Goal: Task Accomplishment & Management: Use online tool/utility

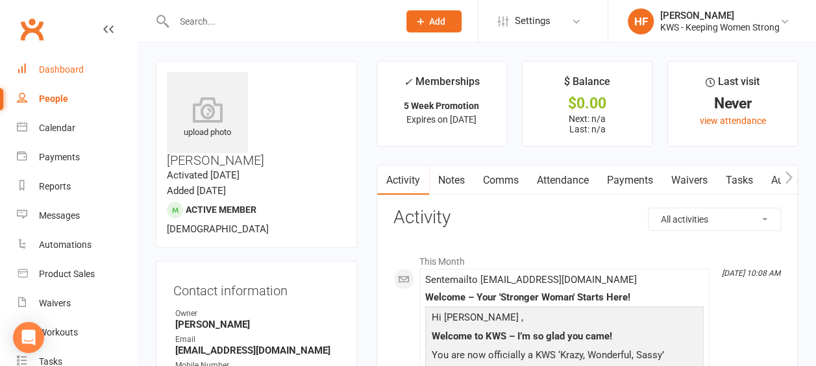
click at [64, 69] on div "Dashboard" at bounding box center [61, 69] width 45 height 10
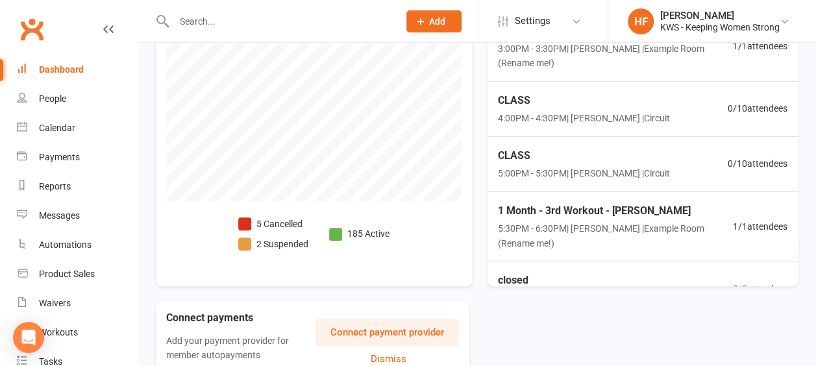
scroll to position [437, 0]
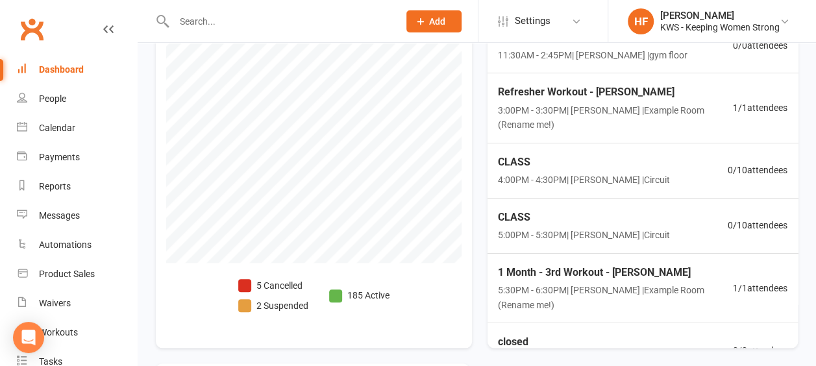
click at [244, 279] on span at bounding box center [244, 285] width 13 height 13
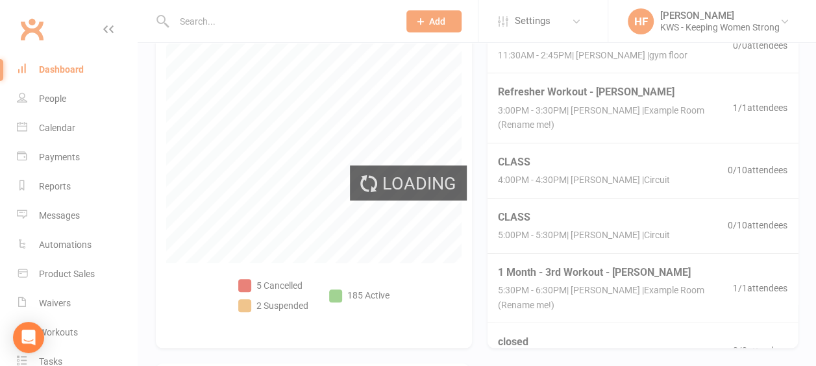
select select "no_trial"
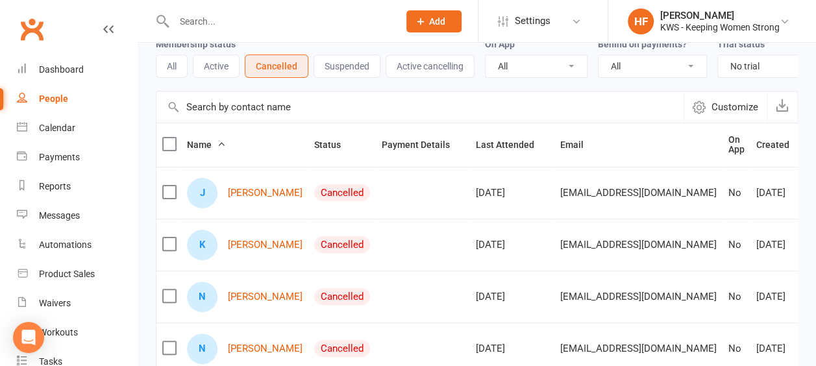
scroll to position [130, 0]
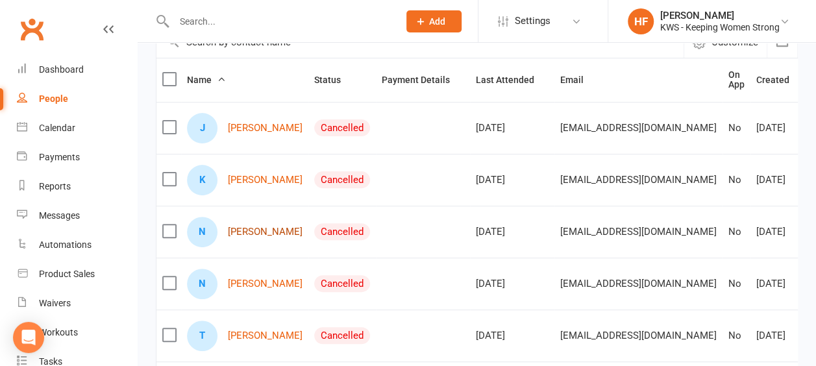
click at [268, 238] on link "Naina Kaitharath" at bounding box center [265, 231] width 75 height 11
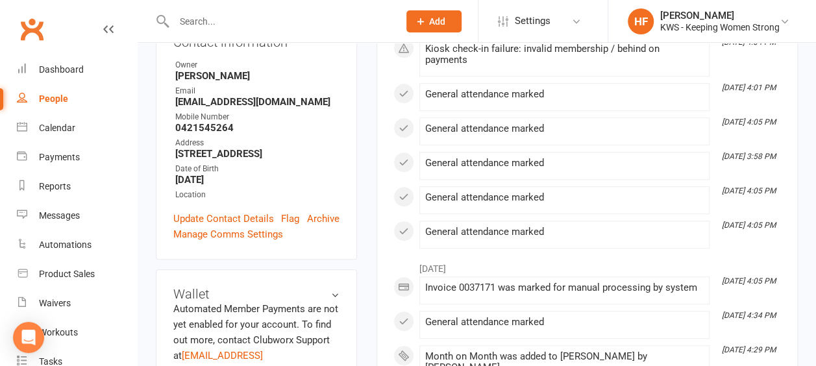
scroll to position [324, 0]
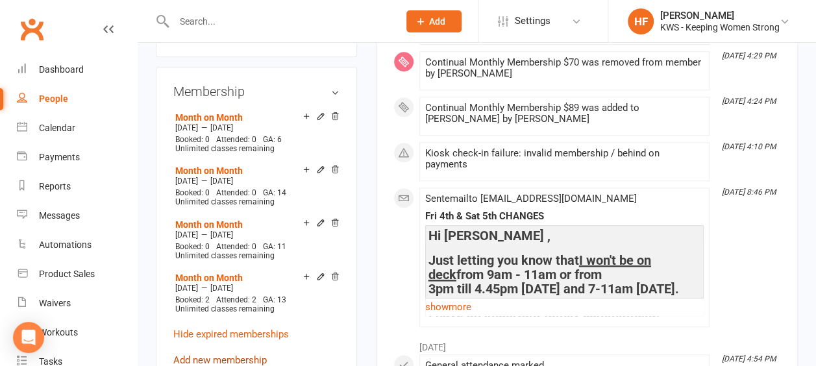
scroll to position [584, 0]
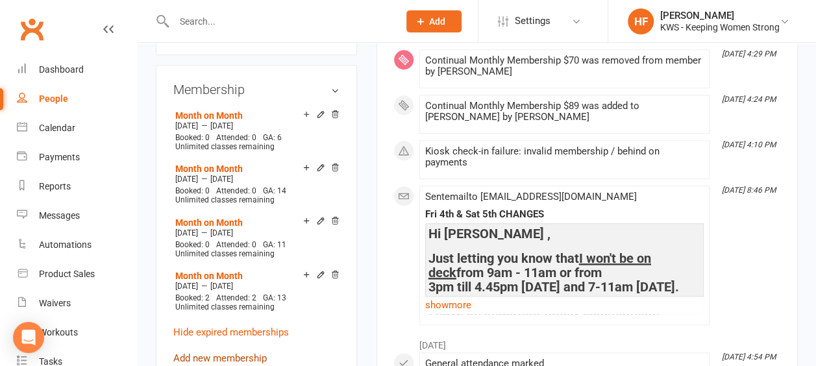
click at [234, 352] on link "Add new membership" at bounding box center [219, 358] width 93 height 12
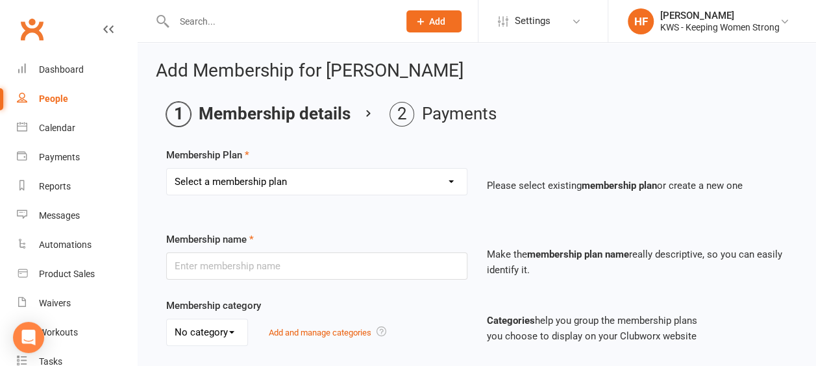
click at [451, 178] on select "Select a membership plan Create new Membership Plan Continual Monthly Membershi…" at bounding box center [317, 182] width 300 height 26
select select "2"
click at [167, 169] on select "Select a membership plan Create new Membership Plan Continual Monthly Membershi…" at bounding box center [317, 182] width 300 height 26
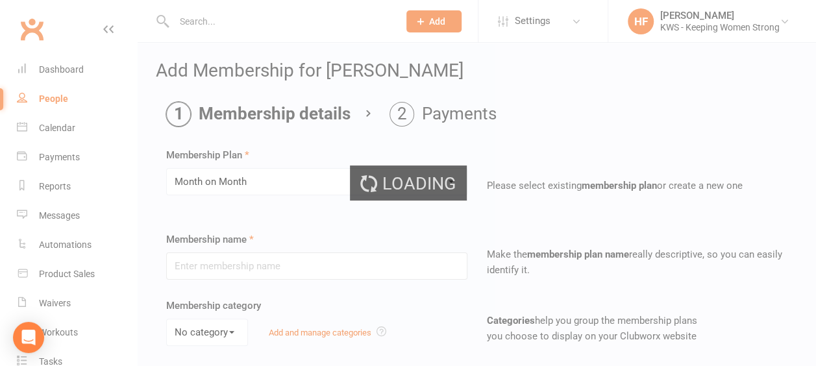
type input "Month on Month"
select select "0"
type input "1"
select select "2"
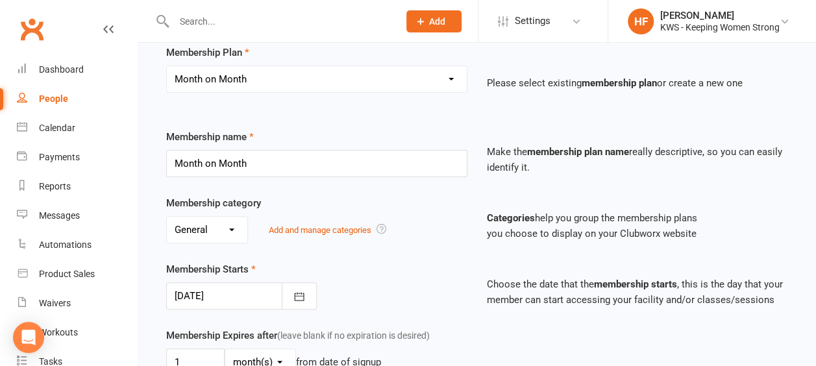
scroll to position [130, 0]
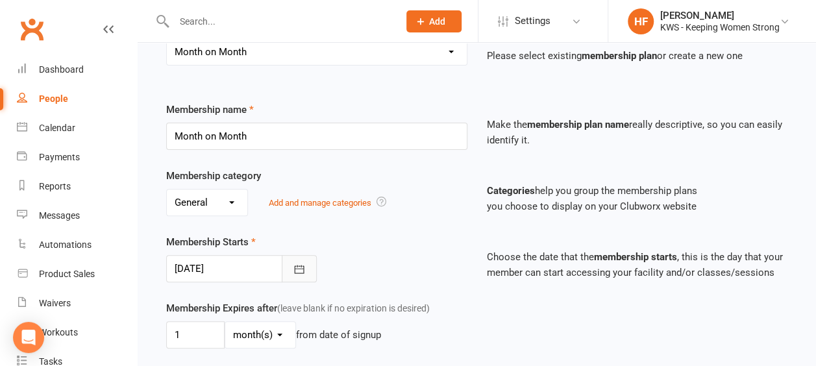
click at [299, 267] on icon "button" at bounding box center [299, 269] width 13 height 13
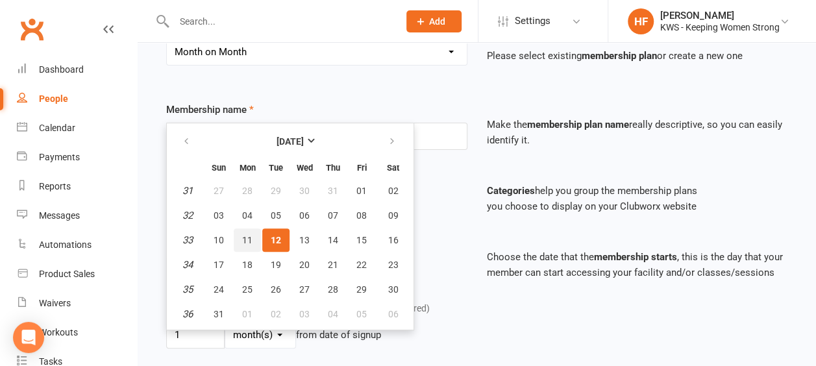
click at [248, 235] on span "11" at bounding box center [247, 240] width 10 height 10
type input "11 Aug 2025"
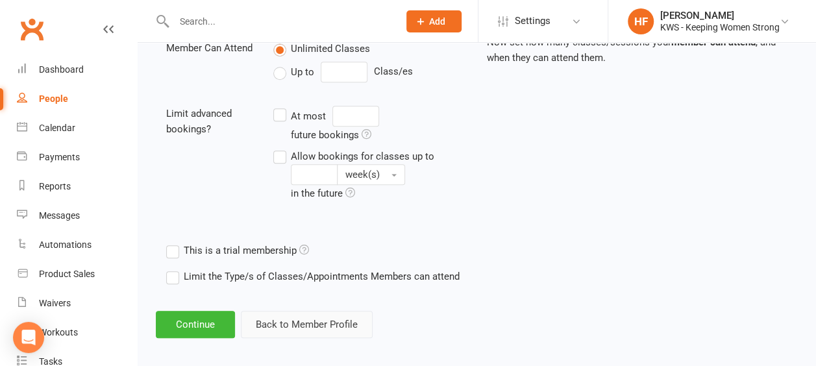
scroll to position [487, 0]
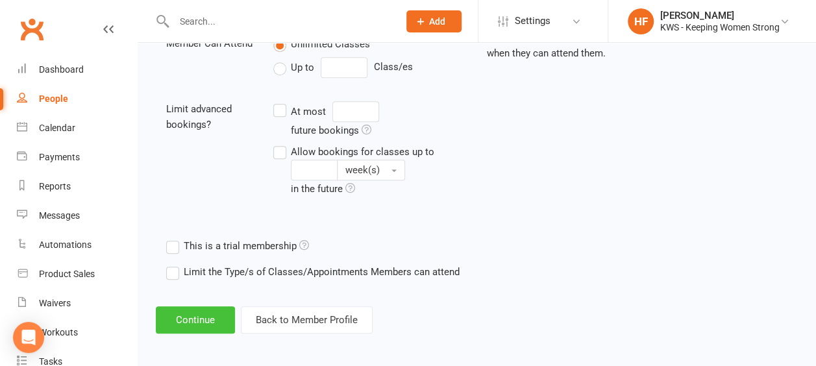
click at [207, 314] on button "Continue" at bounding box center [195, 319] width 79 height 27
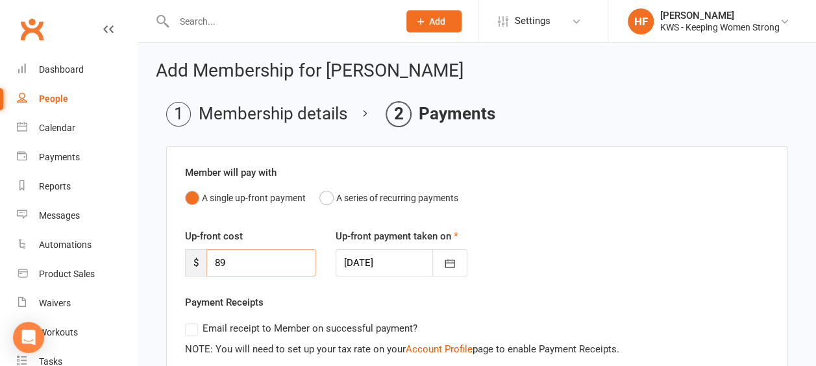
click at [225, 259] on input "89" at bounding box center [261, 262] width 110 height 27
type input "8"
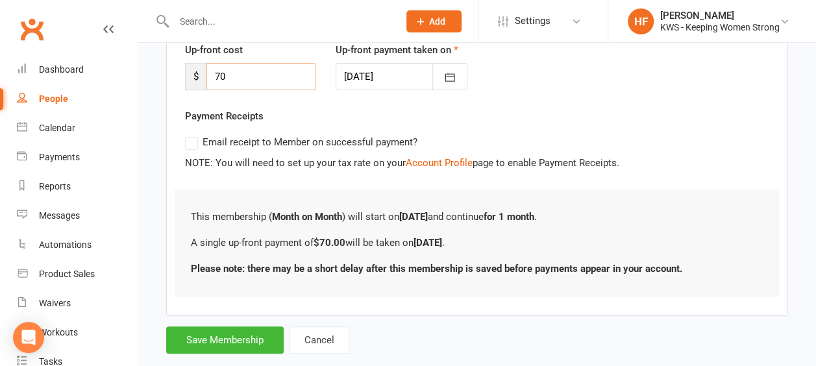
scroll to position [212, 0]
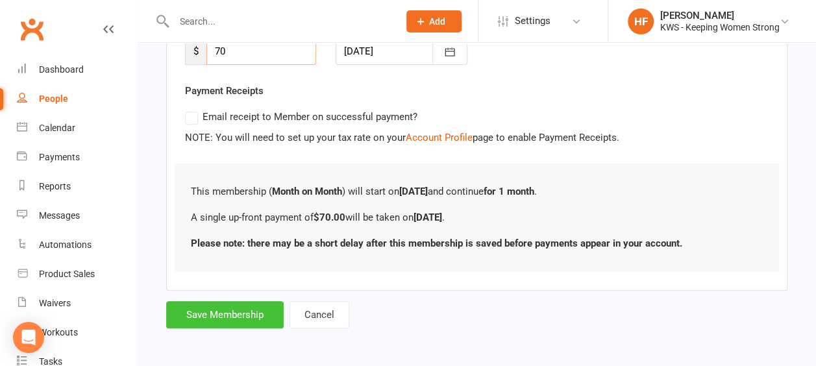
type input "70"
click at [210, 313] on button "Save Membership" at bounding box center [224, 314] width 117 height 27
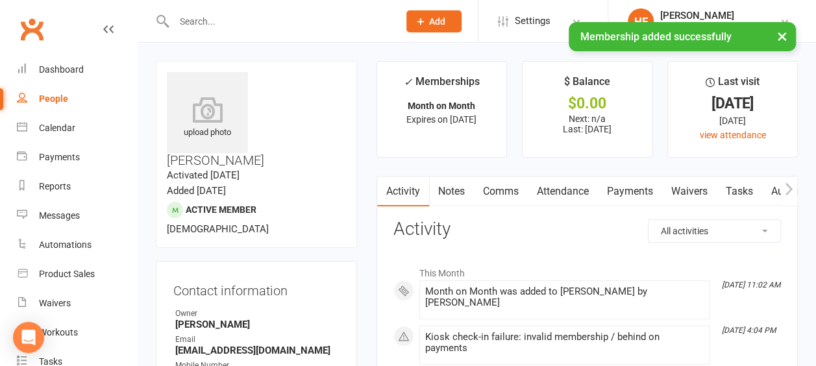
click at [208, 16] on input "text" at bounding box center [279, 21] width 219 height 18
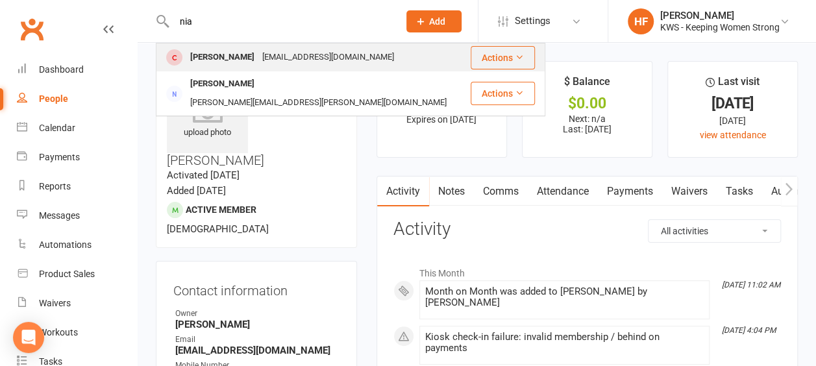
type input "nia"
click at [223, 60] on div "Nia Kaitharath" at bounding box center [222, 57] width 72 height 19
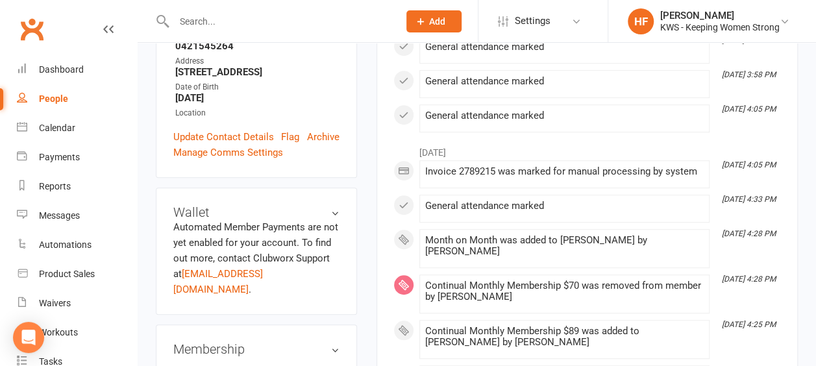
scroll to position [454, 0]
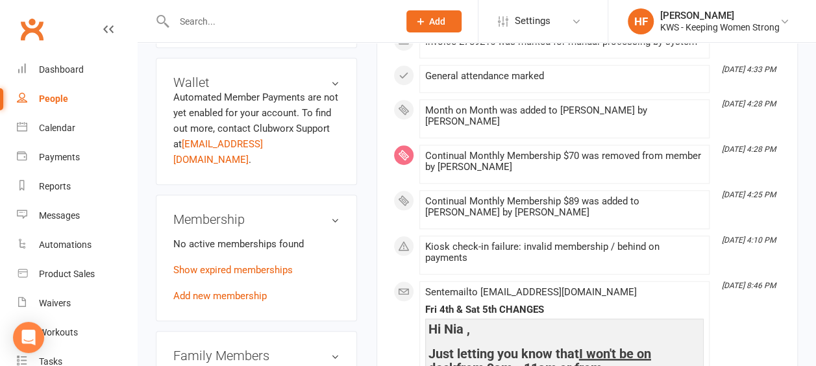
click at [256, 290] on link "Add new membership" at bounding box center [219, 296] width 93 height 12
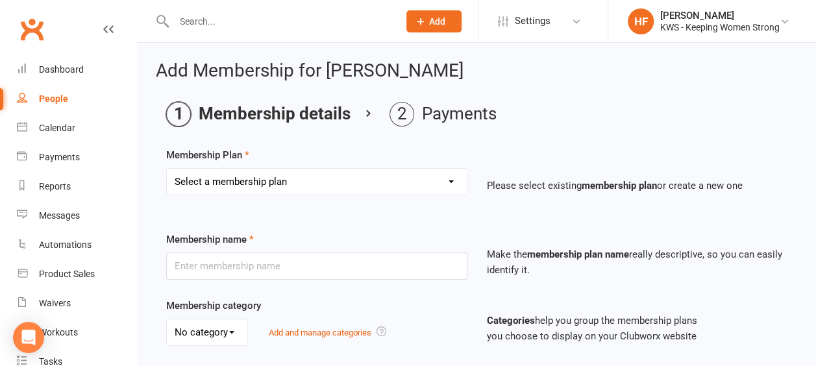
click at [451, 179] on select "Select a membership plan Create new Membership Plan Continual Monthly Membershi…" at bounding box center [317, 182] width 300 height 26
select select "2"
click at [167, 169] on select "Select a membership plan Create new Membership Plan Continual Monthly Membershi…" at bounding box center [317, 182] width 300 height 26
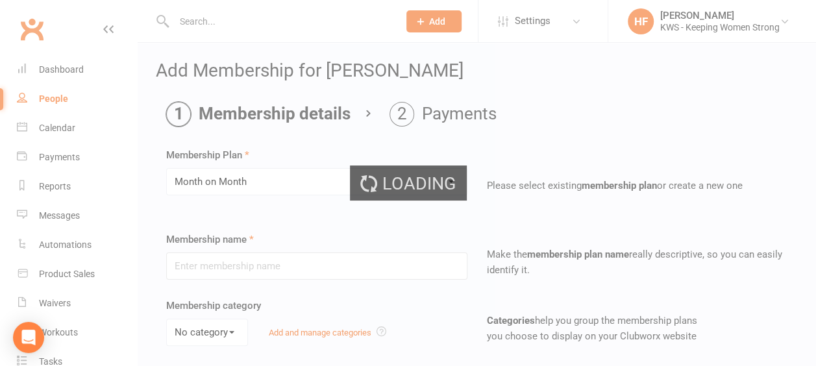
type input "Month on Month"
select select "0"
type input "1"
select select "2"
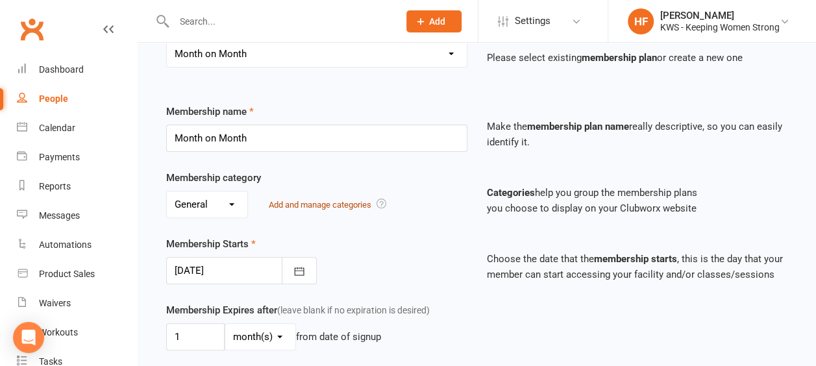
scroll to position [195, 0]
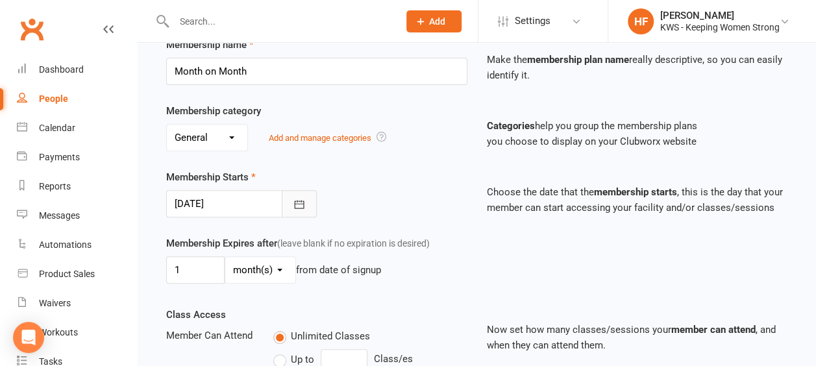
click at [302, 200] on icon "button" at bounding box center [299, 204] width 13 height 13
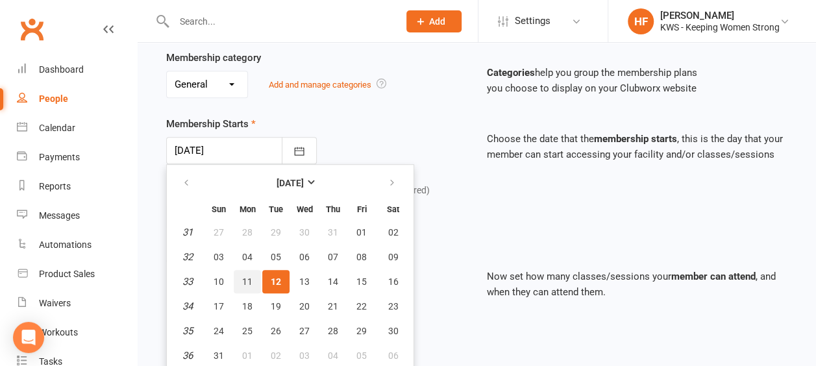
drag, startPoint x: 247, startPoint y: 275, endPoint x: 251, endPoint y: 260, distance: 16.2
click at [249, 270] on button "11" at bounding box center [247, 281] width 27 height 23
type input "11 Aug 2025"
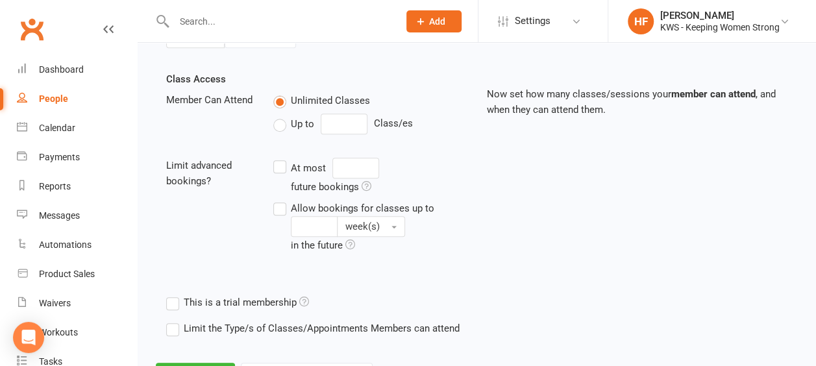
scroll to position [487, 0]
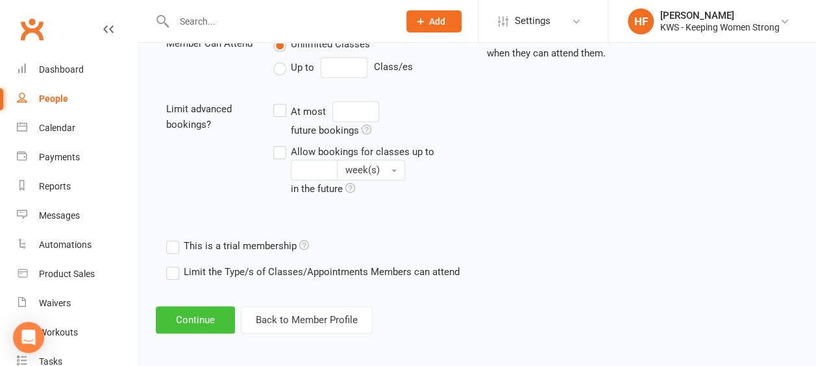
click at [199, 310] on button "Continue" at bounding box center [195, 319] width 79 height 27
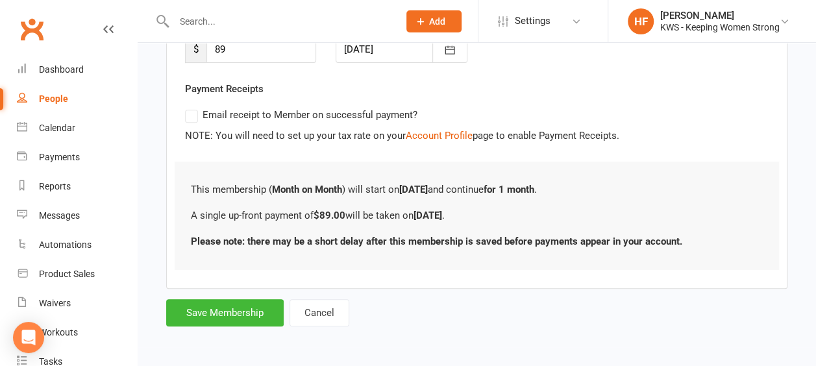
scroll to position [0, 0]
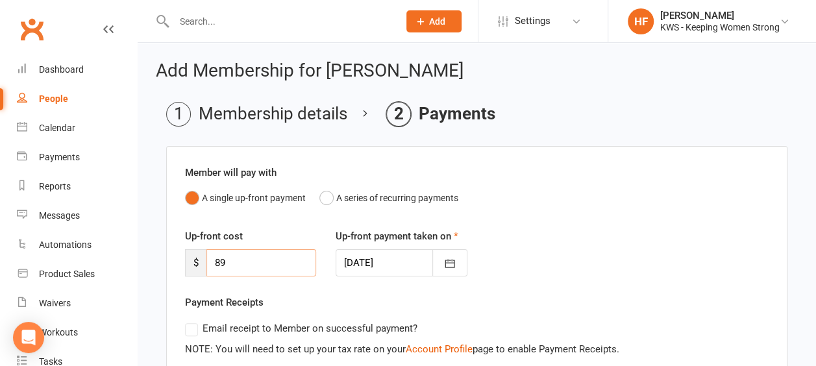
click at [226, 263] on input "89" at bounding box center [261, 262] width 110 height 27
type input "8"
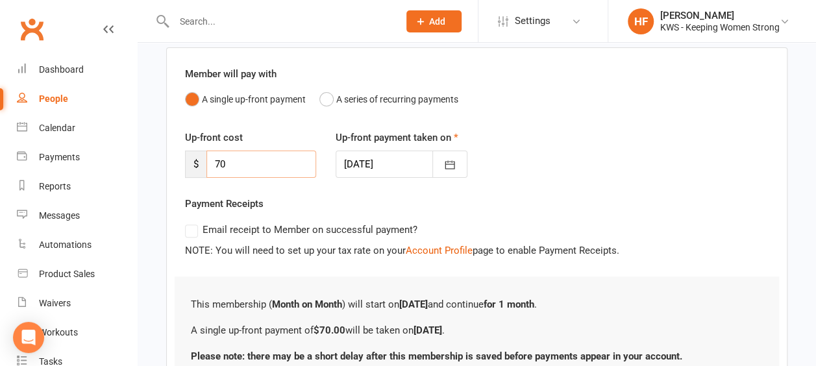
scroll to position [212, 0]
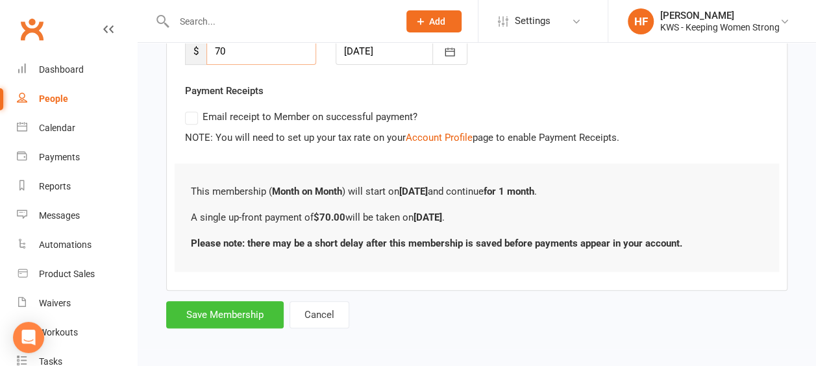
type input "70"
click at [233, 312] on button "Save Membership" at bounding box center [224, 314] width 117 height 27
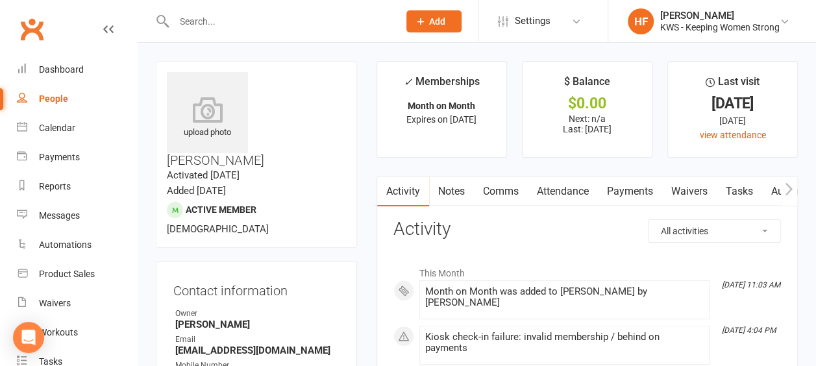
click at [233, 21] on input "text" at bounding box center [279, 21] width 219 height 18
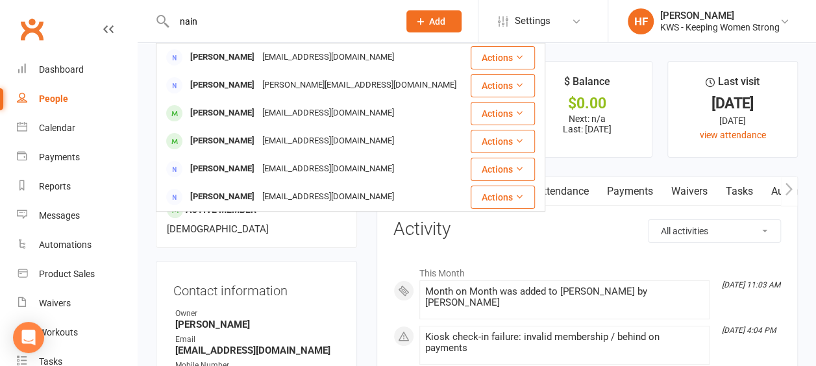
type input "nain"
click at [323, 278] on h3 "Contact information" at bounding box center [256, 287] width 166 height 19
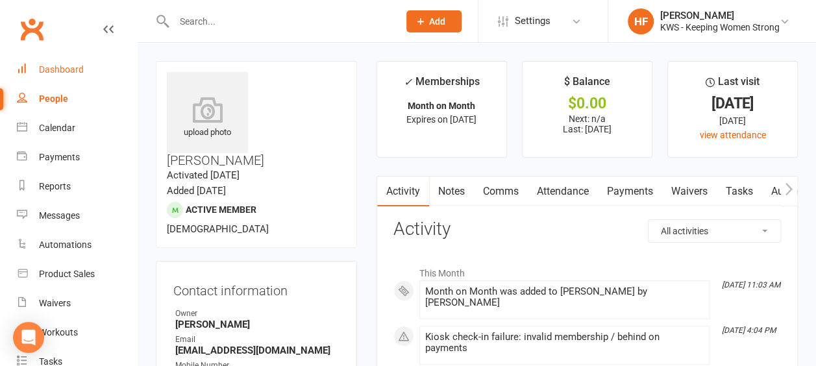
click at [73, 71] on div "Dashboard" at bounding box center [61, 69] width 45 height 10
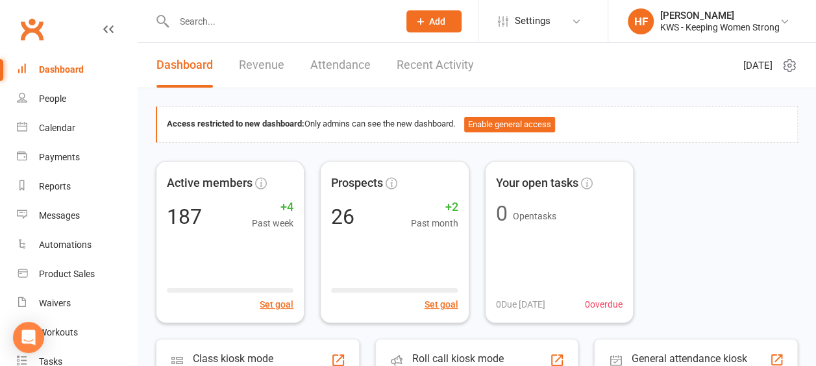
click at [61, 69] on div "Dashboard" at bounding box center [61, 69] width 45 height 10
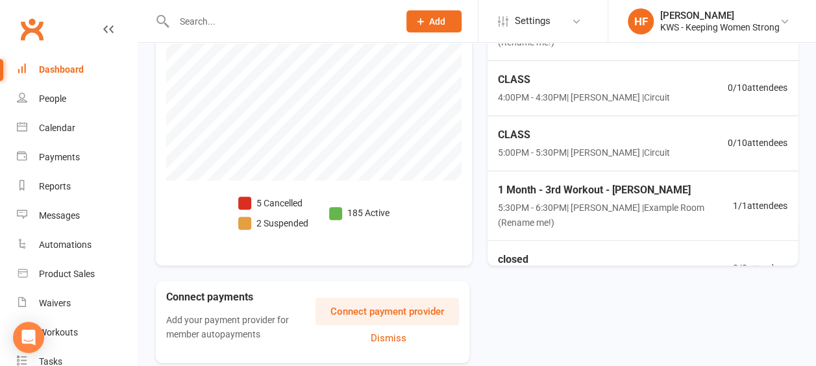
scroll to position [567, 0]
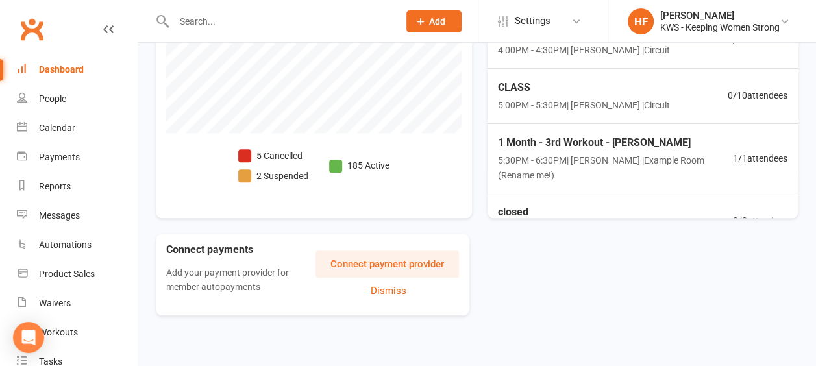
click at [241, 153] on span at bounding box center [244, 155] width 13 height 13
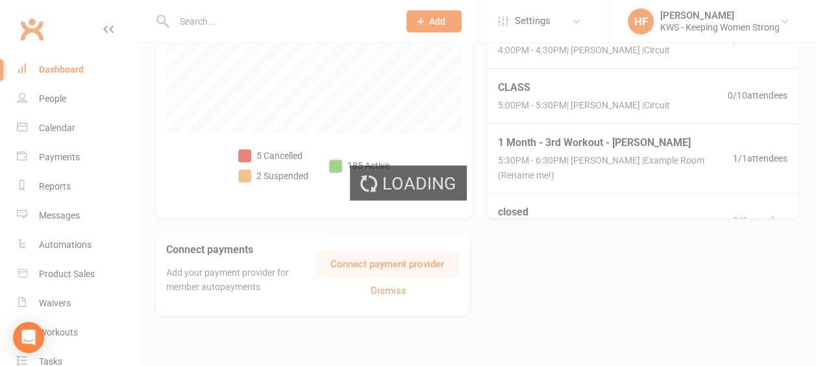
select select "no_trial"
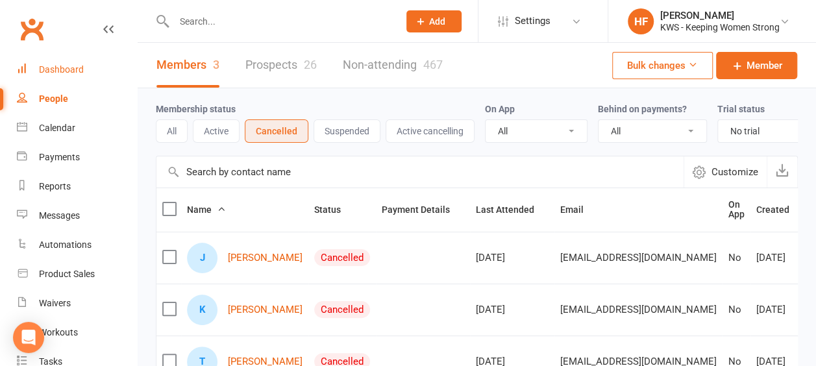
click at [69, 71] on div "Dashboard" at bounding box center [61, 69] width 45 height 10
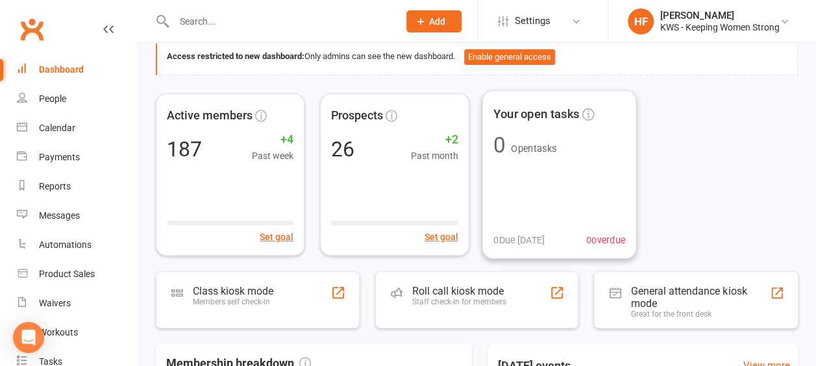
scroll to position [130, 0]
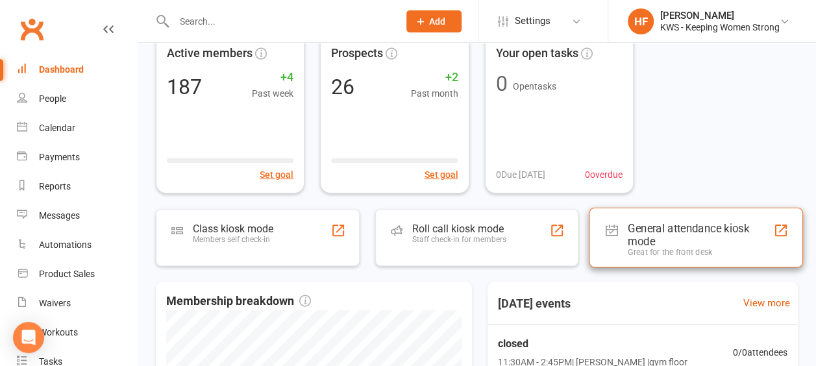
click at [689, 233] on div "General attendance kiosk mode" at bounding box center [700, 234] width 145 height 26
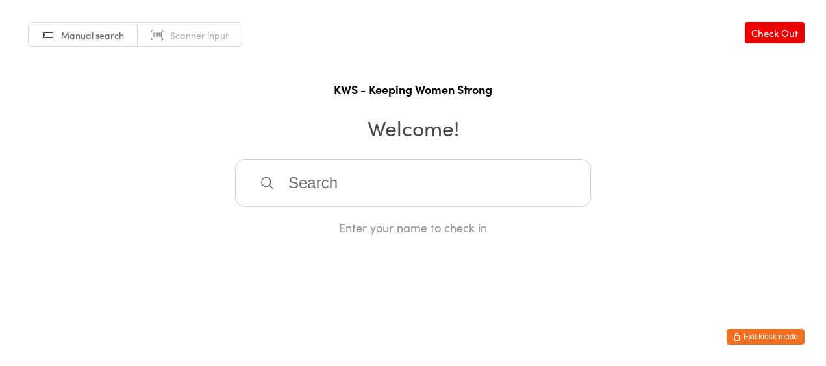
click at [352, 180] on input "search" at bounding box center [413, 183] width 356 height 48
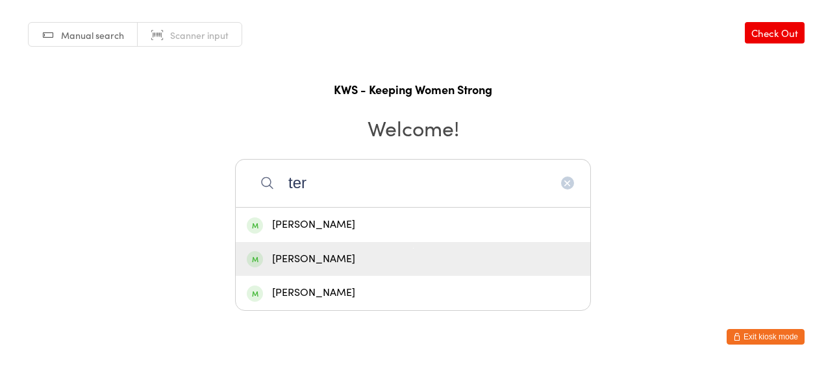
type input "ter"
click at [335, 257] on div "[PERSON_NAME]" at bounding box center [413, 260] width 332 height 18
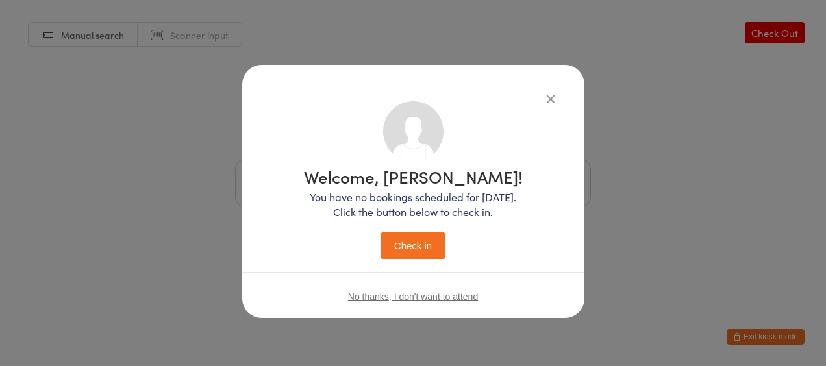
click at [408, 240] on button "Check in" at bounding box center [412, 245] width 65 height 27
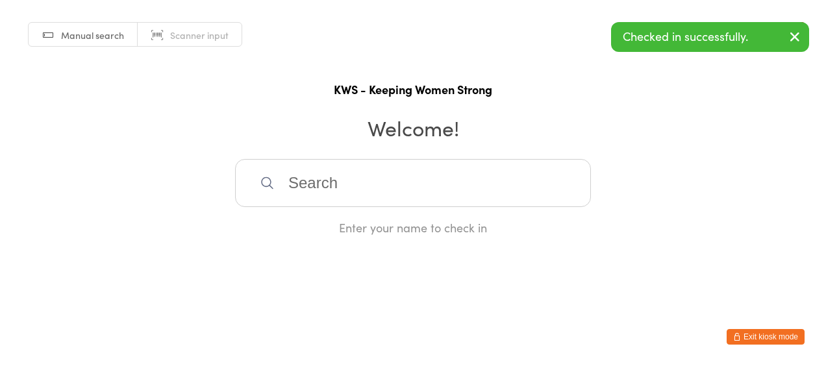
click at [770, 339] on button "Exit kiosk mode" at bounding box center [765, 337] width 78 height 16
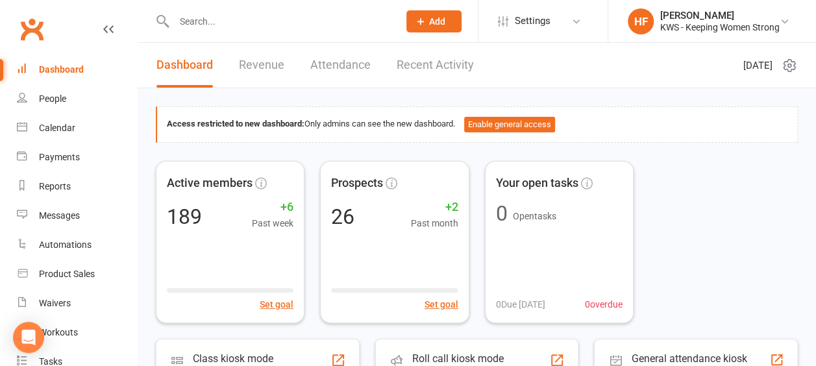
click at [67, 70] on div "Dashboard" at bounding box center [61, 69] width 45 height 10
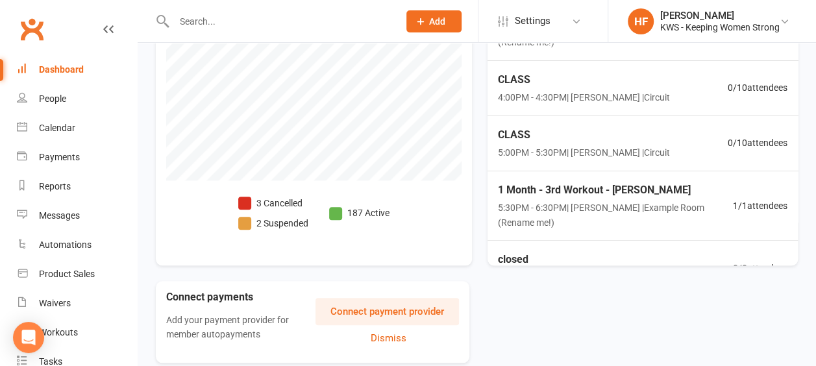
scroll to position [567, 0]
